Goal: Information Seeking & Learning: Learn about a topic

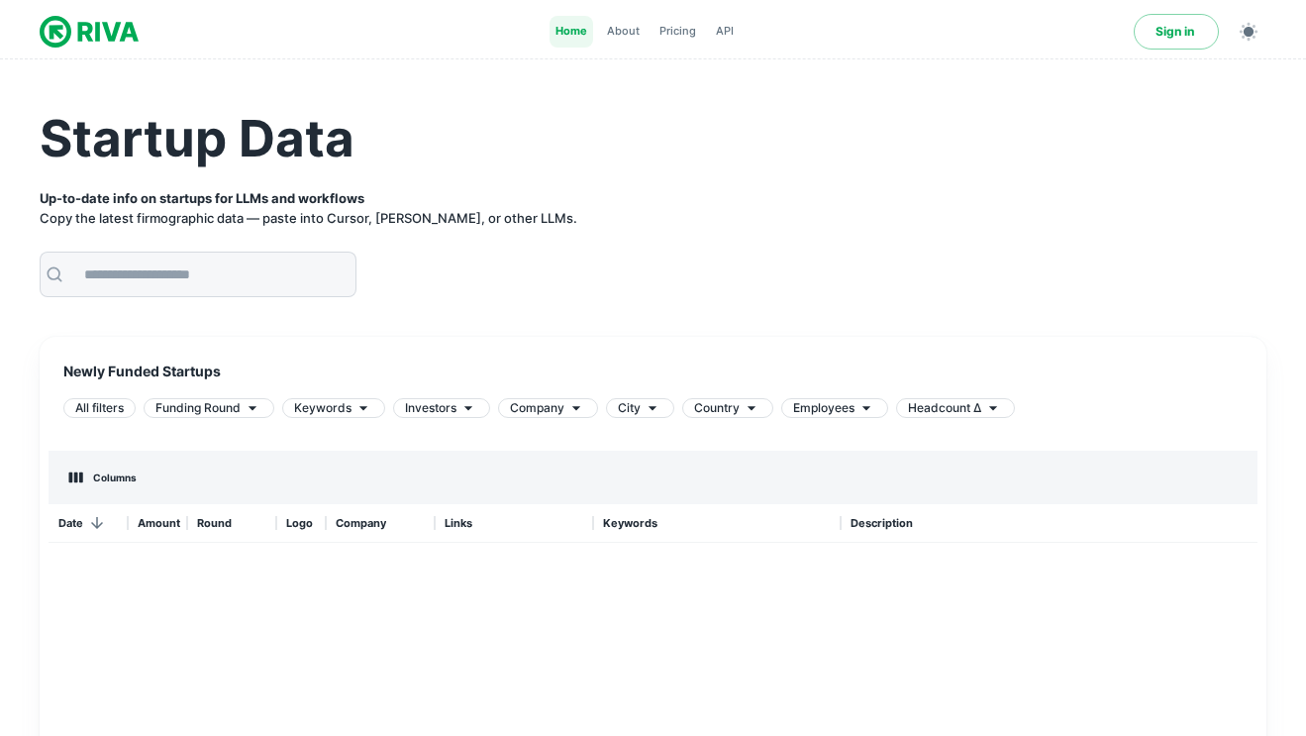
scroll to position [593, 1209]
click at [276, 198] on strong "Up-to-date info on startups for LLMs and workflows" at bounding box center [202, 198] width 325 height 16
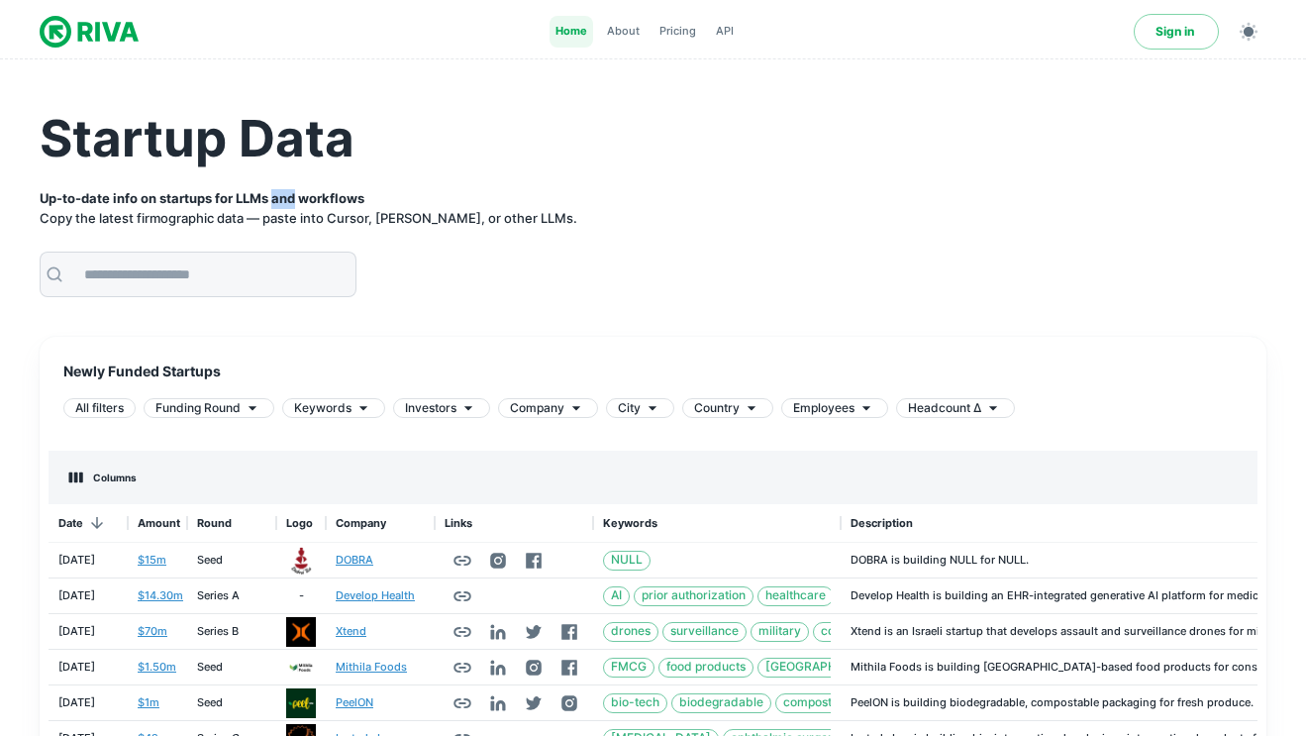
click at [276, 198] on strong "Up-to-date info on startups for LLMs and workflows" at bounding box center [202, 198] width 325 height 16
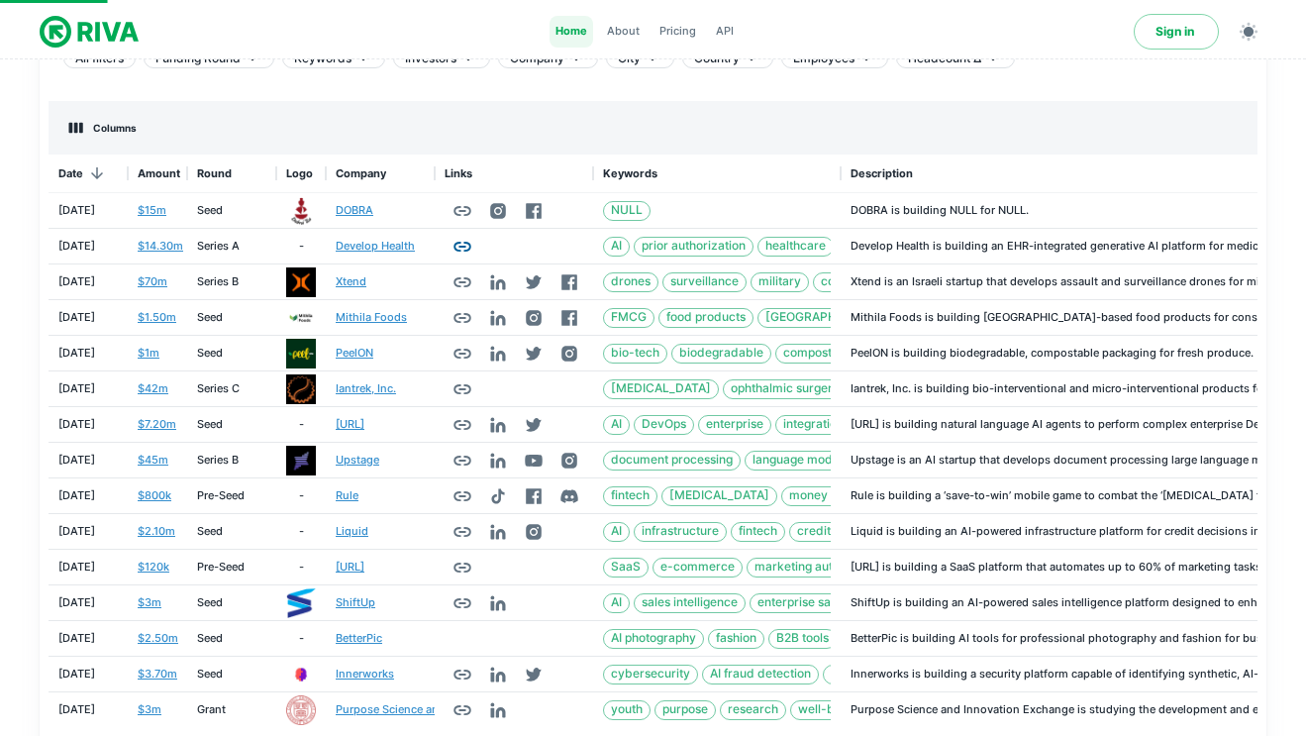
scroll to position [487, 0]
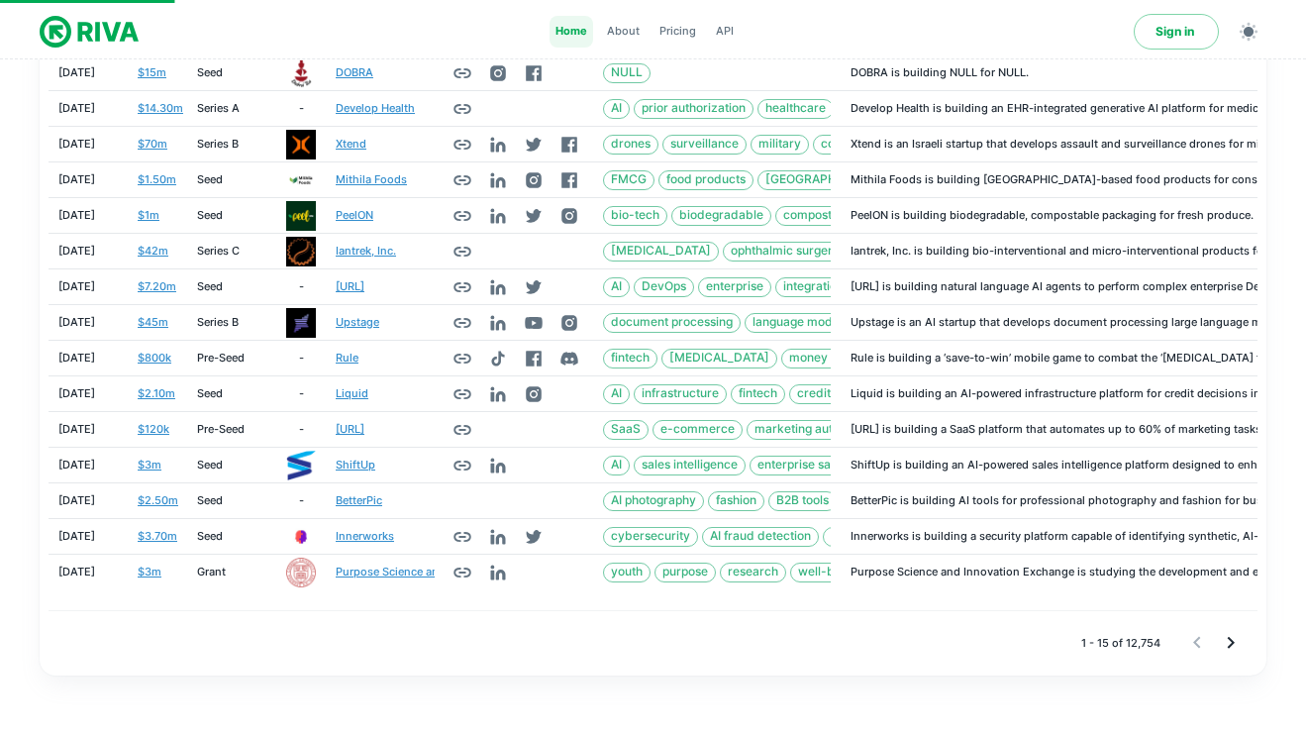
click at [1227, 642] on icon "Go to next page" at bounding box center [1231, 643] width 24 height 24
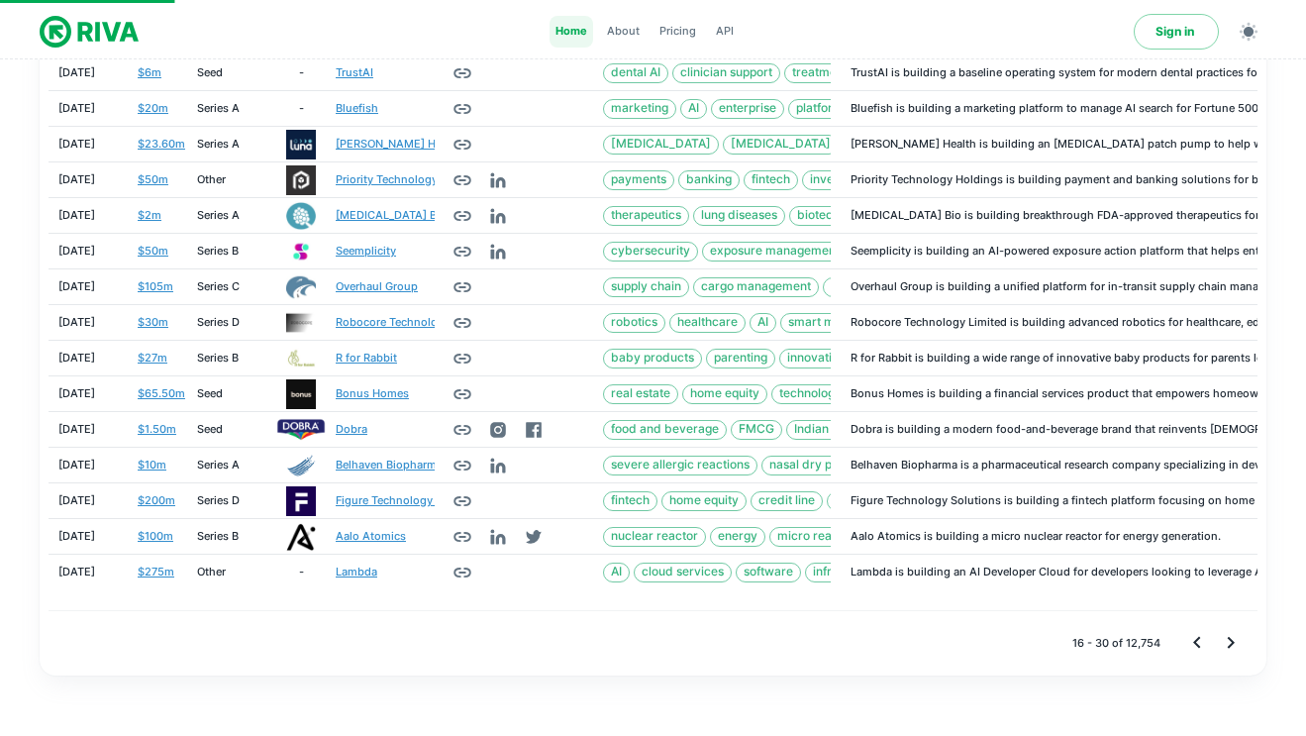
click at [1227, 642] on icon "Go to next page" at bounding box center [1231, 643] width 24 height 24
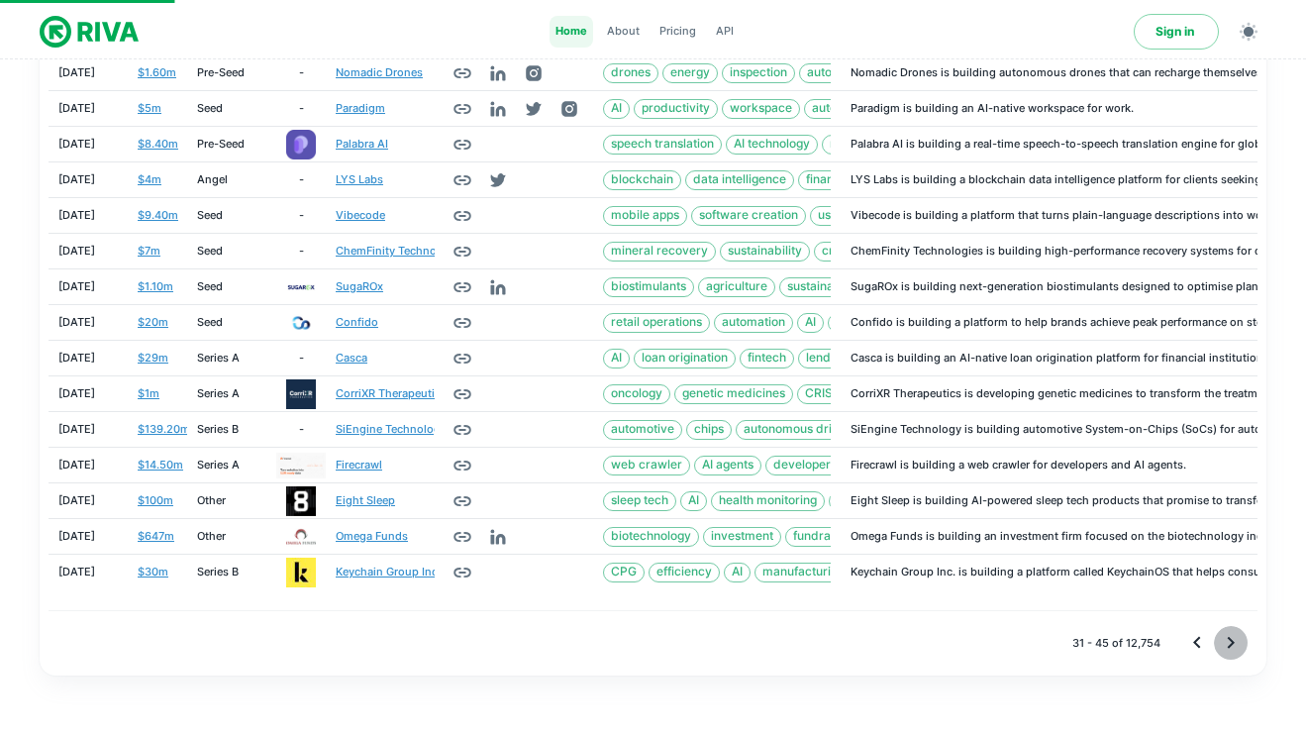
click at [1227, 642] on icon "Go to next page" at bounding box center [1231, 643] width 24 height 24
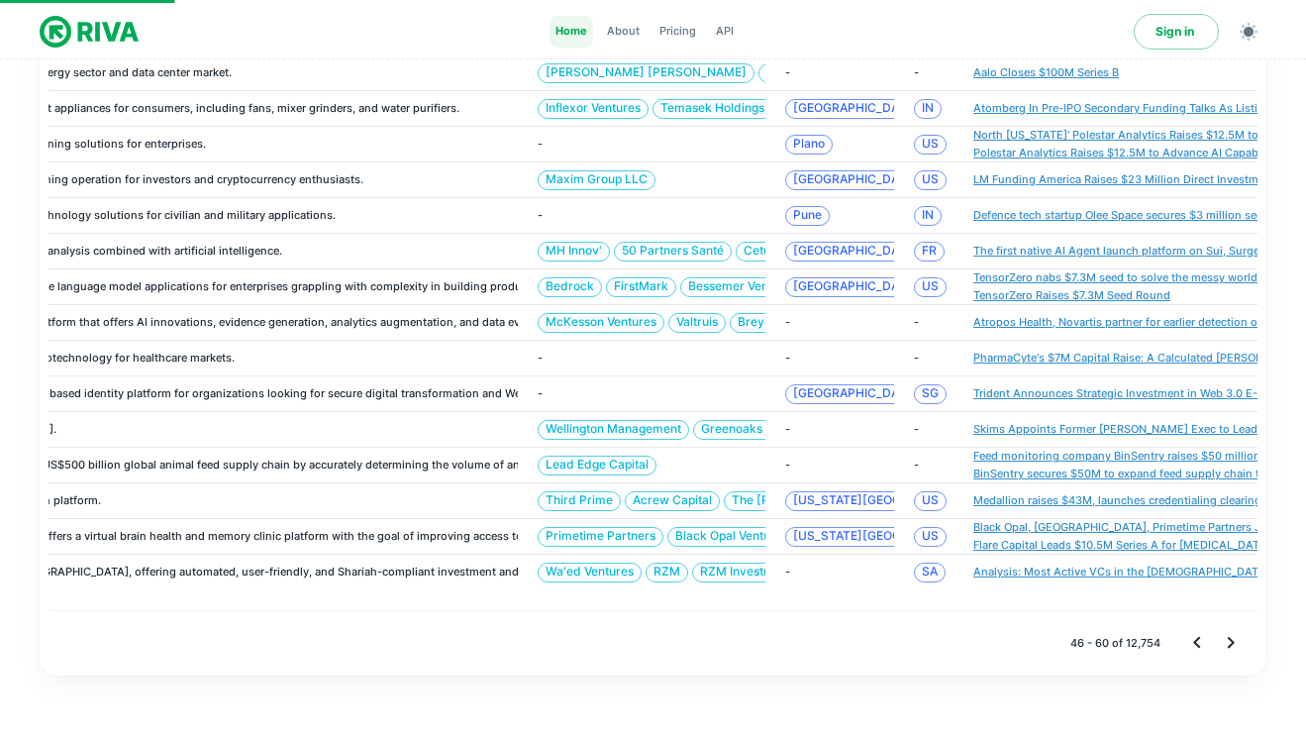
scroll to position [0, 1584]
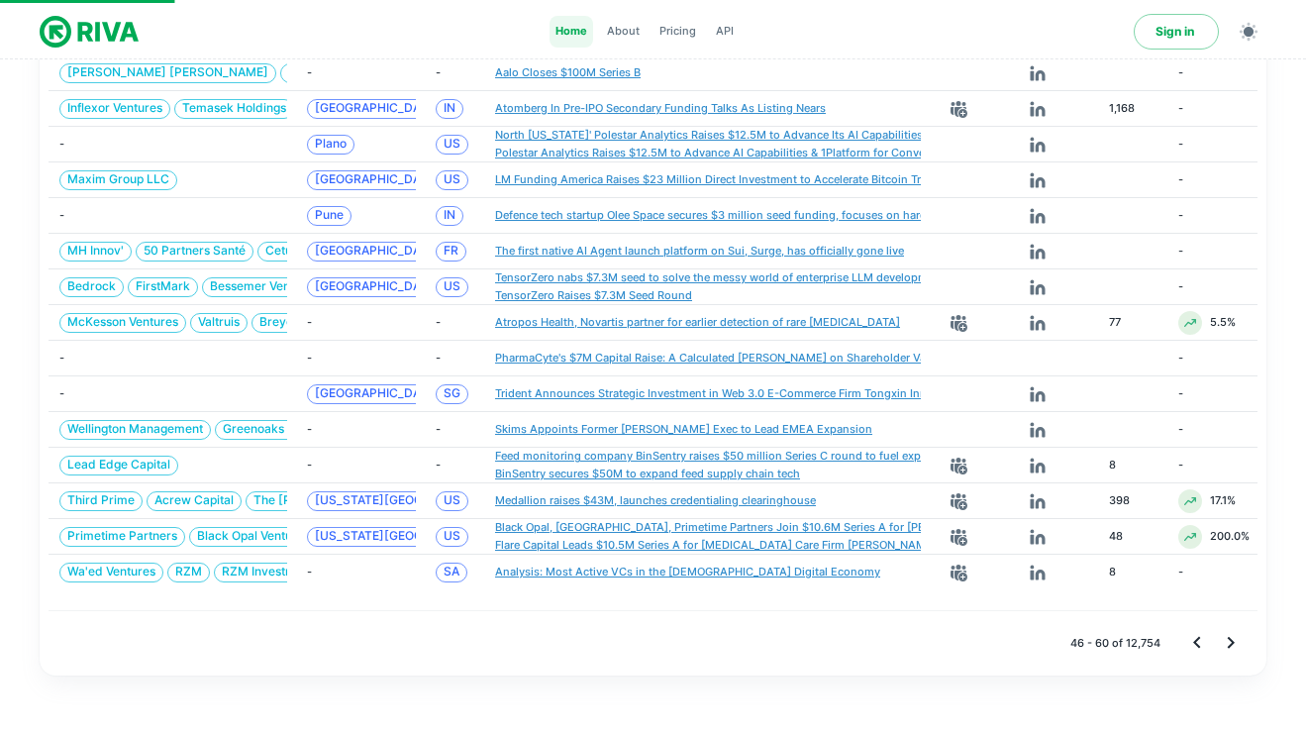
click at [1195, 638] on div "Benefits" at bounding box center [653, 645] width 1141 height 130
click at [1203, 638] on div "Benefits" at bounding box center [653, 645] width 1141 height 130
click at [1197, 639] on div "Benefits" at bounding box center [653, 645] width 1141 height 130
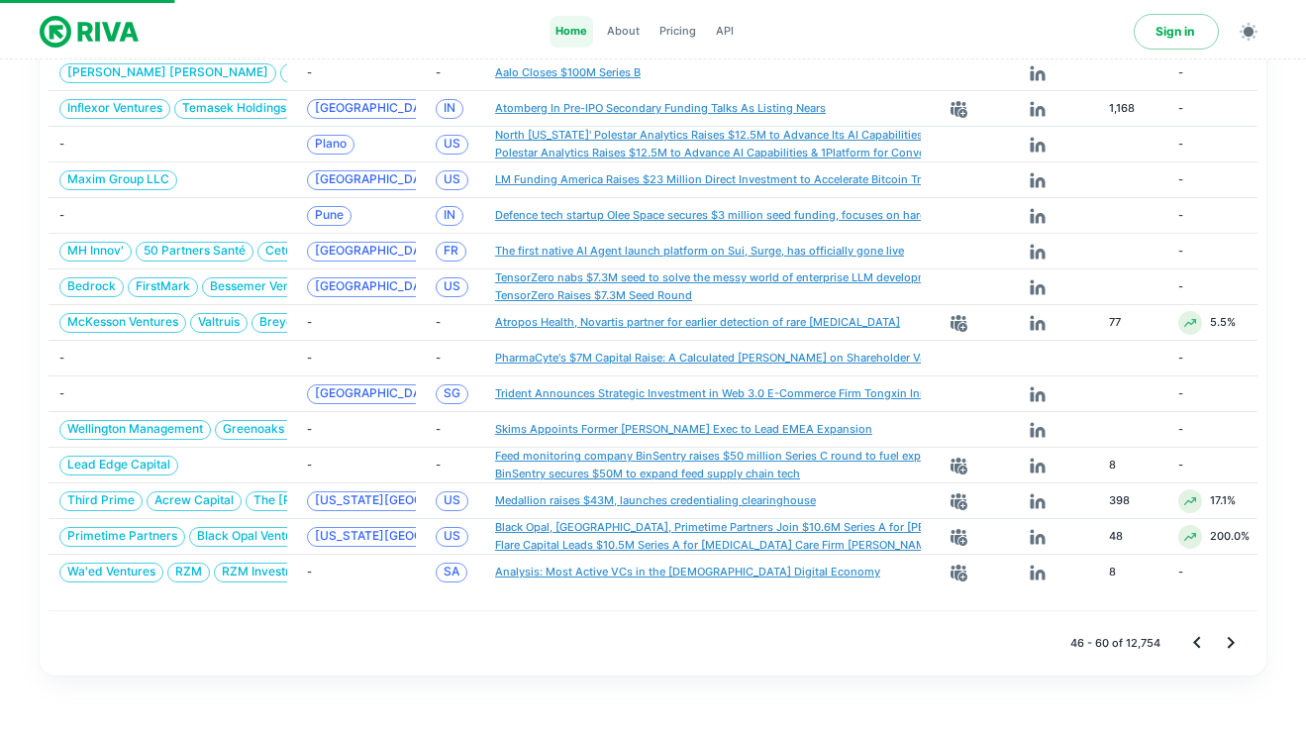
click at [1258, 639] on div "Columns Links Keywords Description Investors City Country News Links Job Link F…" at bounding box center [653, 318] width 1211 height 713
click at [1229, 640] on icon "Go to next page" at bounding box center [1231, 643] width 24 height 24
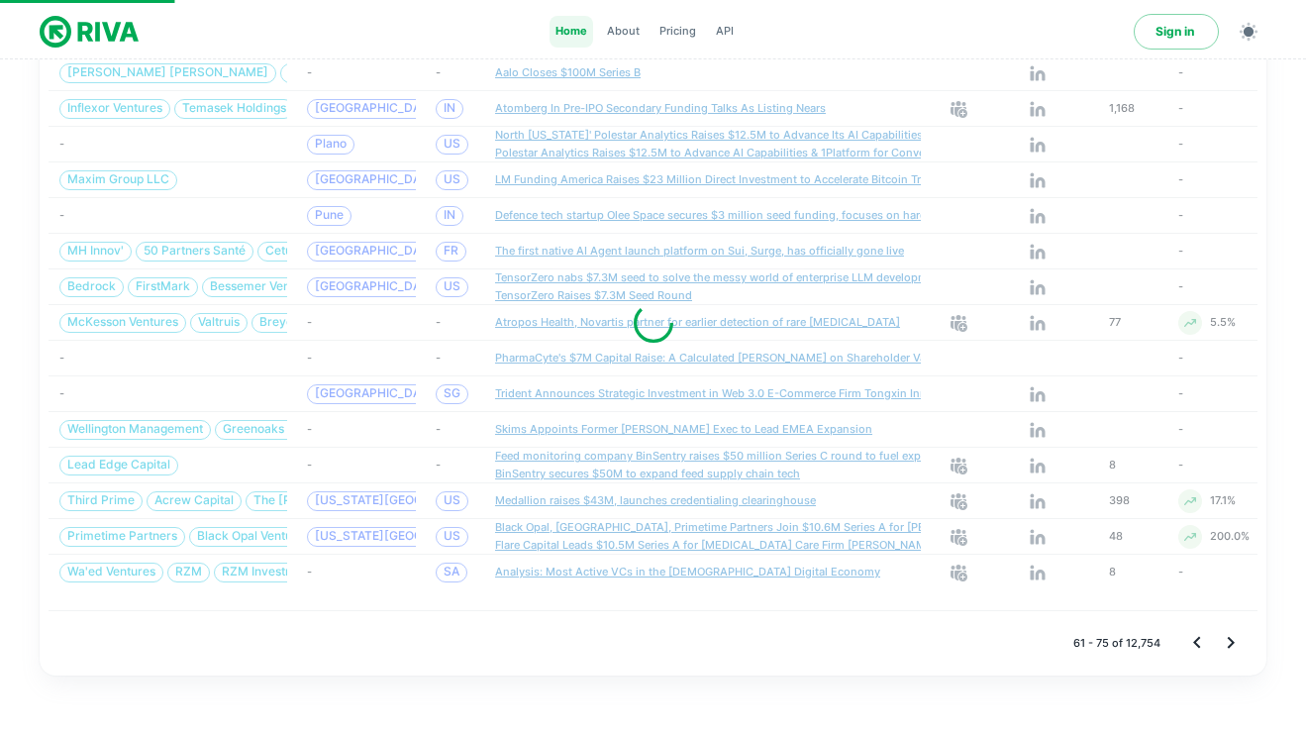
click at [1229, 640] on icon "Go to next page" at bounding box center [1231, 643] width 24 height 24
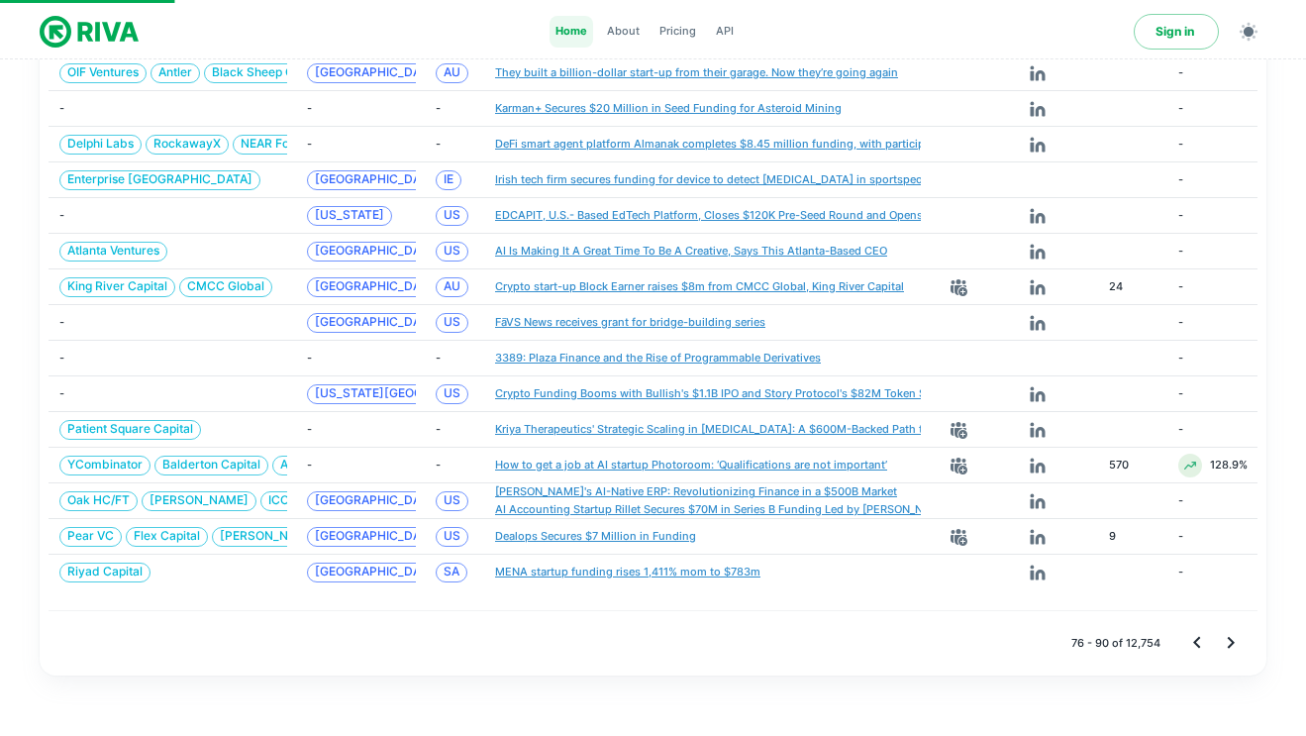
click at [1176, 648] on div "Benefits" at bounding box center [653, 645] width 1141 height 130
click at [1192, 644] on div "Benefits" at bounding box center [653, 645] width 1141 height 130
click at [1192, 643] on div "Benefits" at bounding box center [653, 645] width 1141 height 130
